Goal: Find specific page/section: Find specific page/section

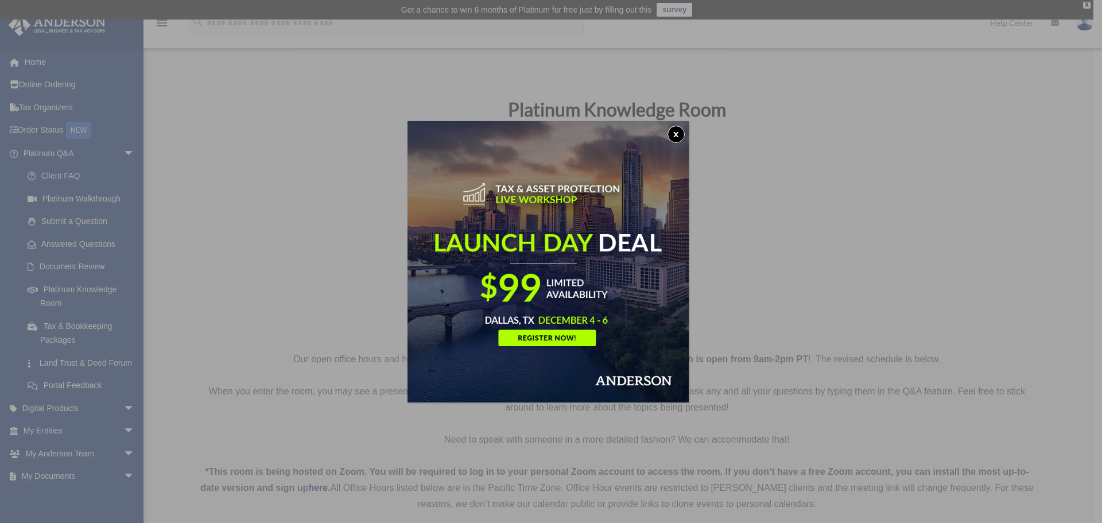
click at [67, 285] on div "x" at bounding box center [551, 261] width 1102 height 523
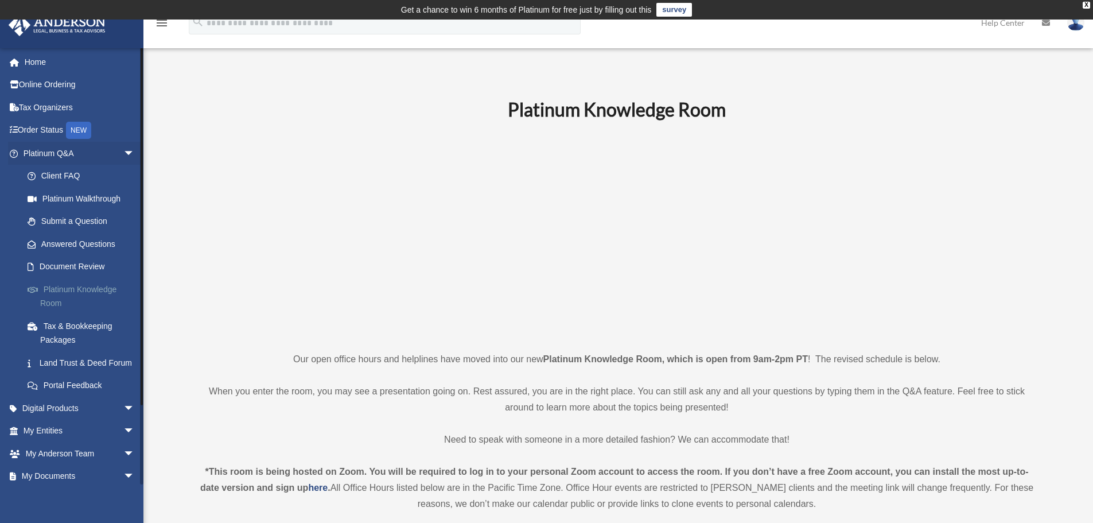
click at [78, 290] on link "Platinum Knowledge Room" at bounding box center [84, 296] width 136 height 37
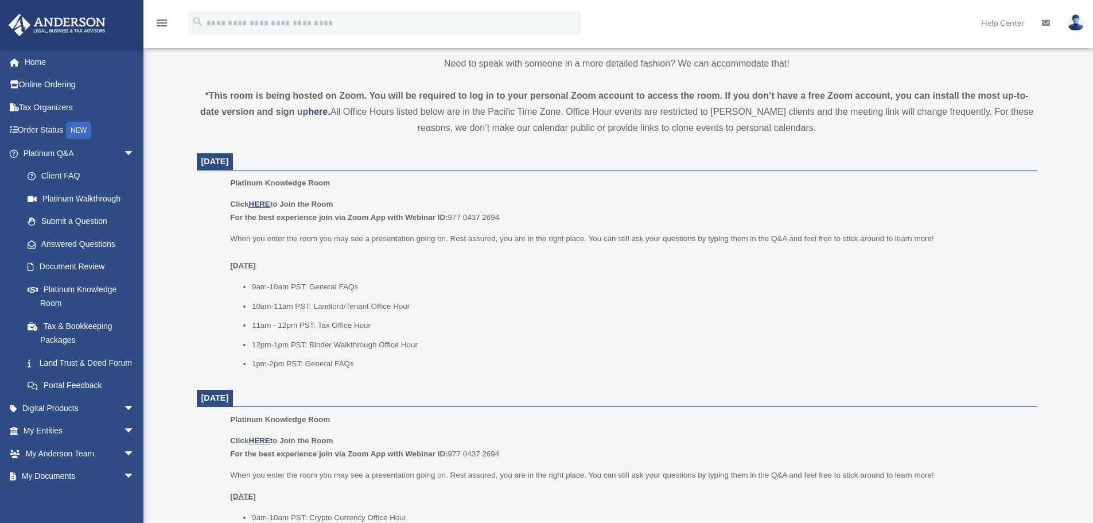
scroll to position [402, 0]
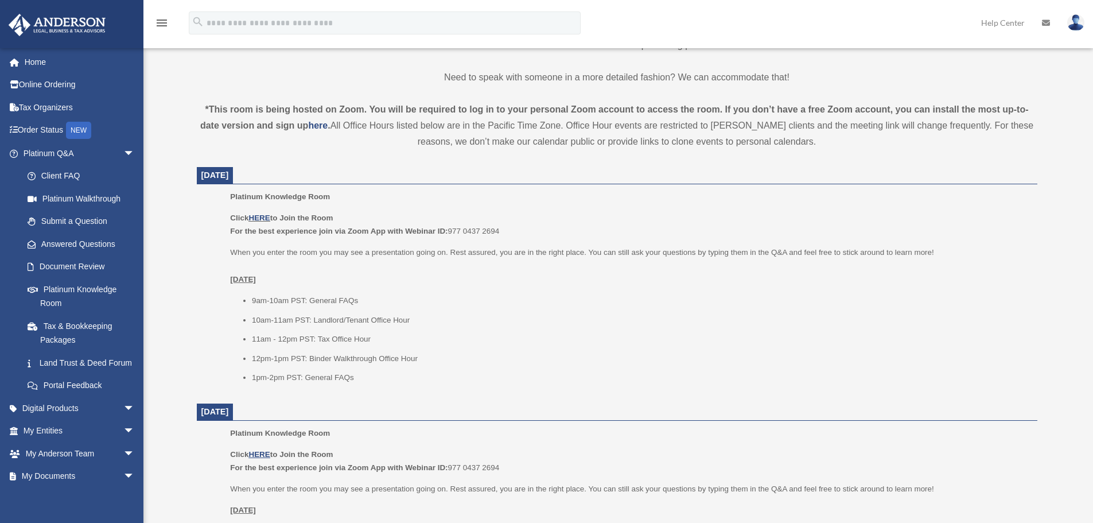
scroll to position [364, 0]
click at [266, 213] on link "HERE" at bounding box center [258, 216] width 21 height 9
